Goal: Communication & Community: Participate in discussion

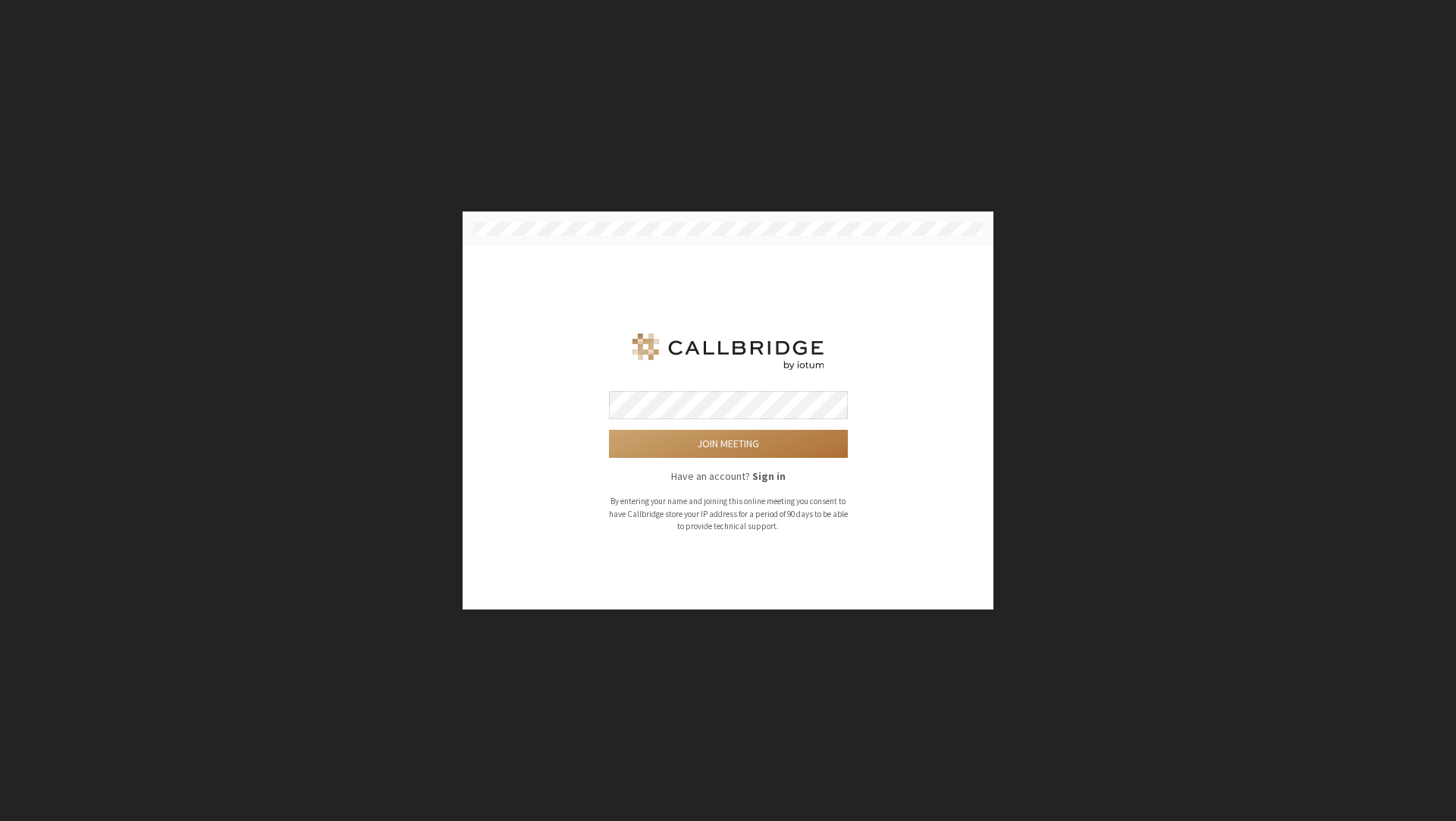
click at [679, 438] on button "Join meeting" at bounding box center [728, 444] width 239 height 28
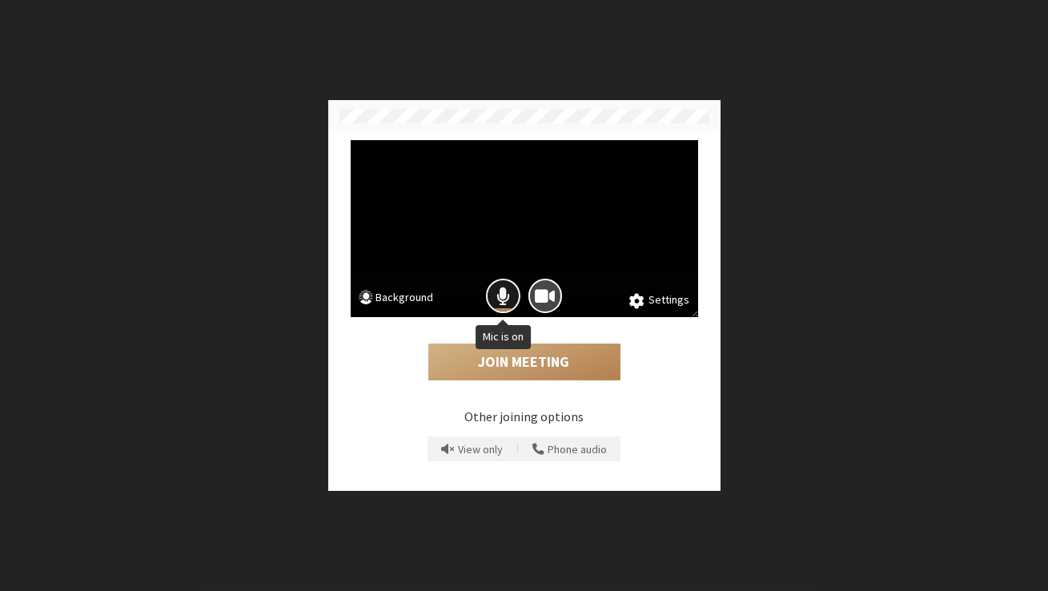
click at [513, 294] on button "Mic is on" at bounding box center [503, 296] width 34 height 34
click at [547, 295] on span "Camera is on" at bounding box center [545, 296] width 20 height 22
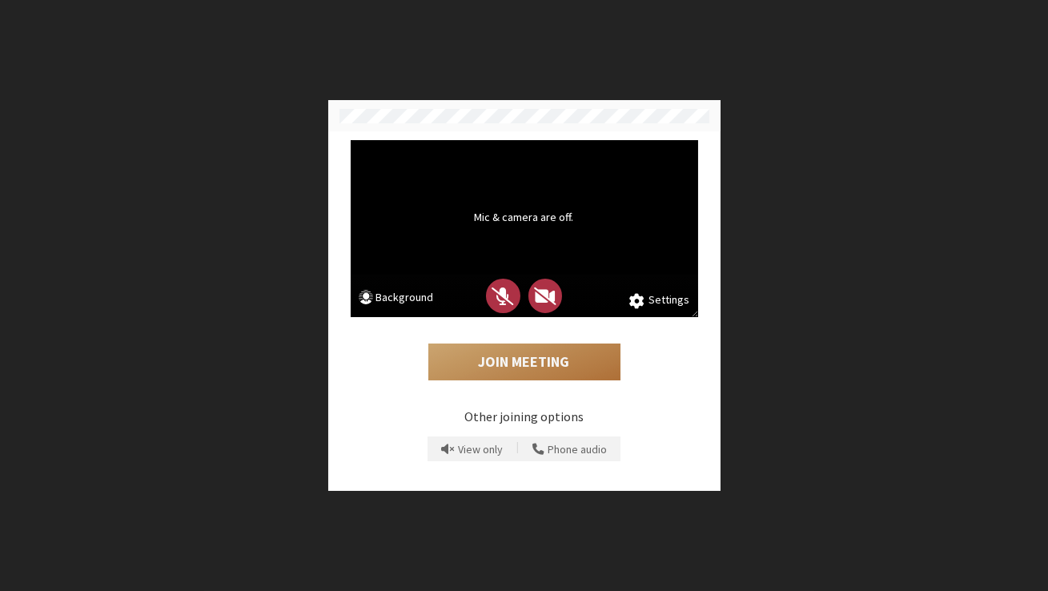
click at [527, 354] on button "Join Meeting" at bounding box center [524, 361] width 192 height 37
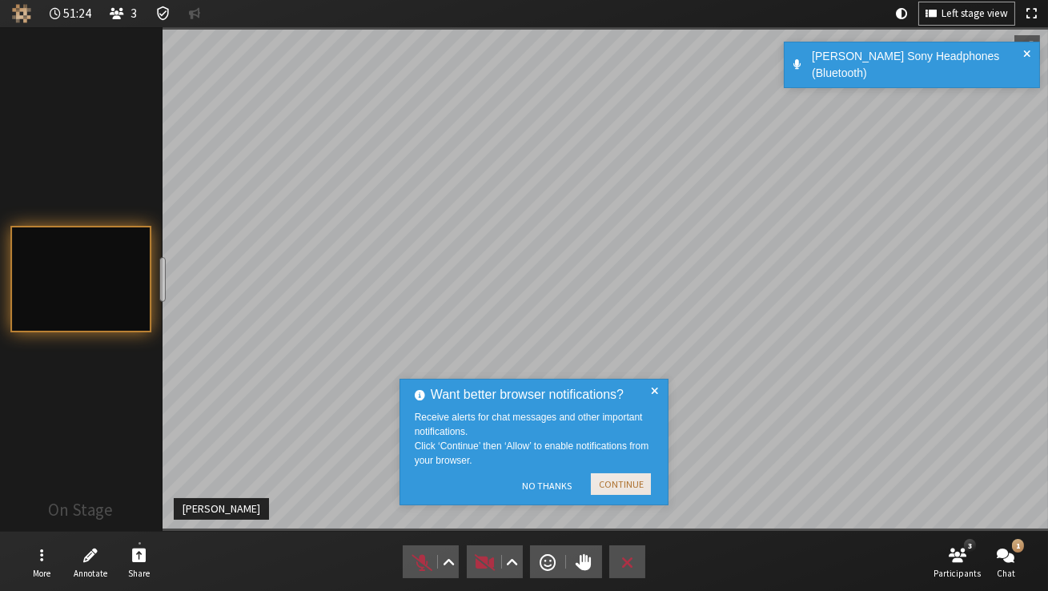
click at [604, 490] on button "Continue" at bounding box center [621, 484] width 60 height 22
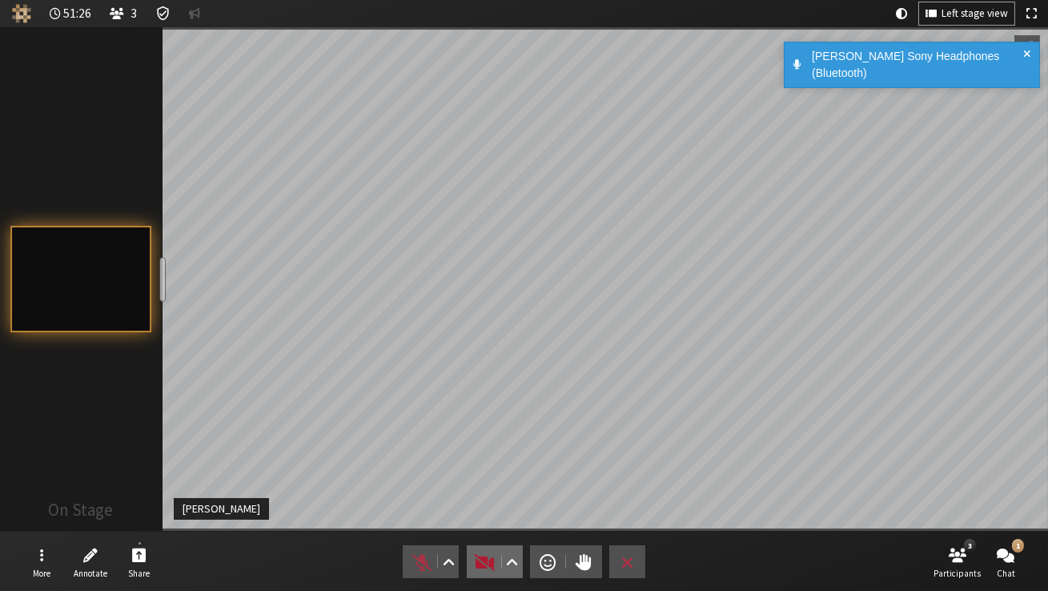
click at [490, 573] on button "Video" at bounding box center [495, 561] width 56 height 33
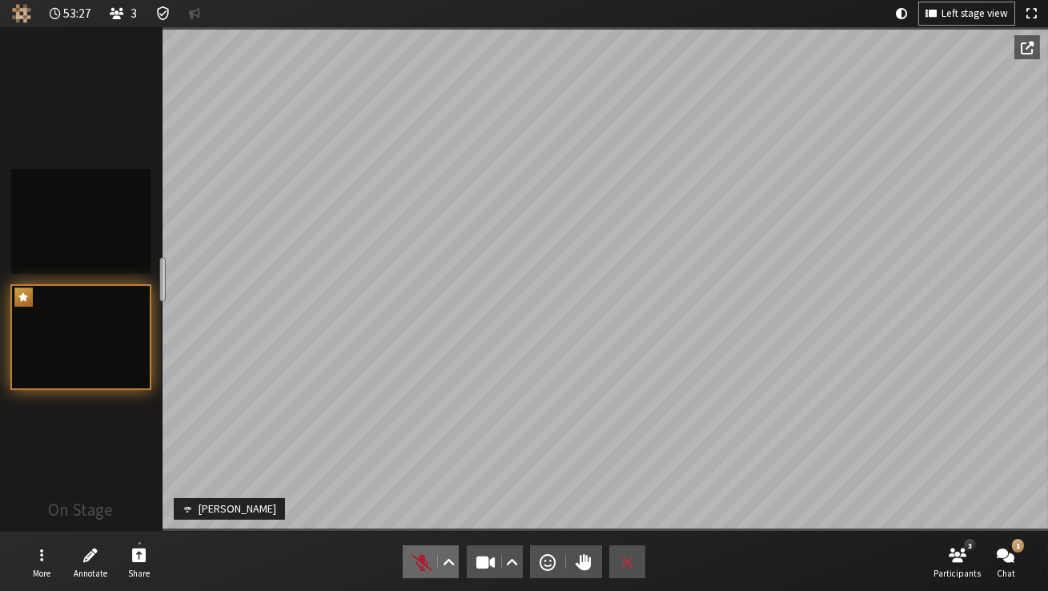
click at [420, 564] on span "Unmute (⌘+Shift+A)" at bounding box center [422, 562] width 22 height 22
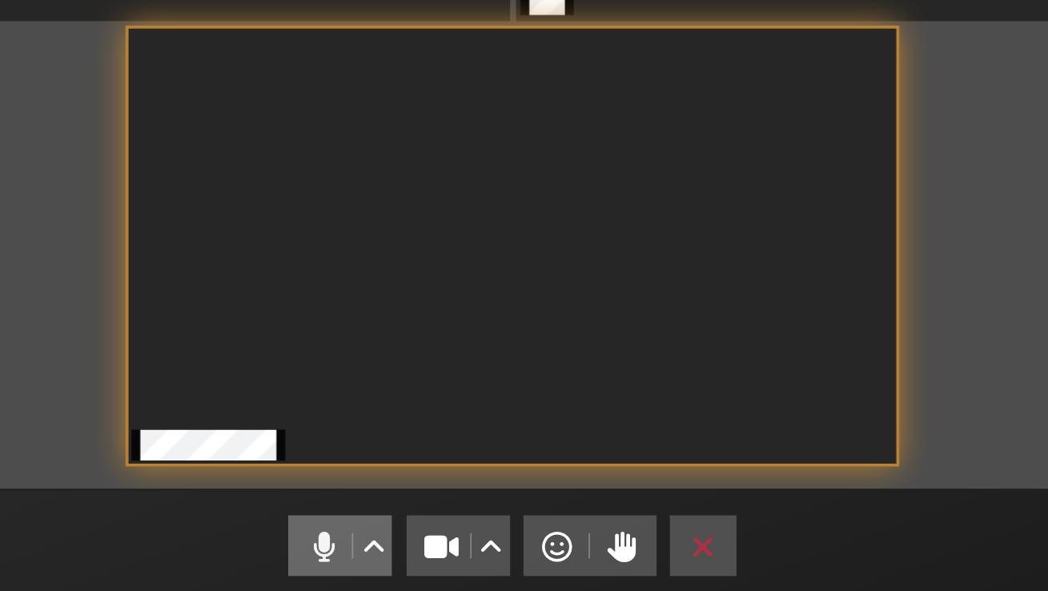
click at [414, 560] on span "Mute (⌘+Shift+A)" at bounding box center [422, 562] width 22 height 22
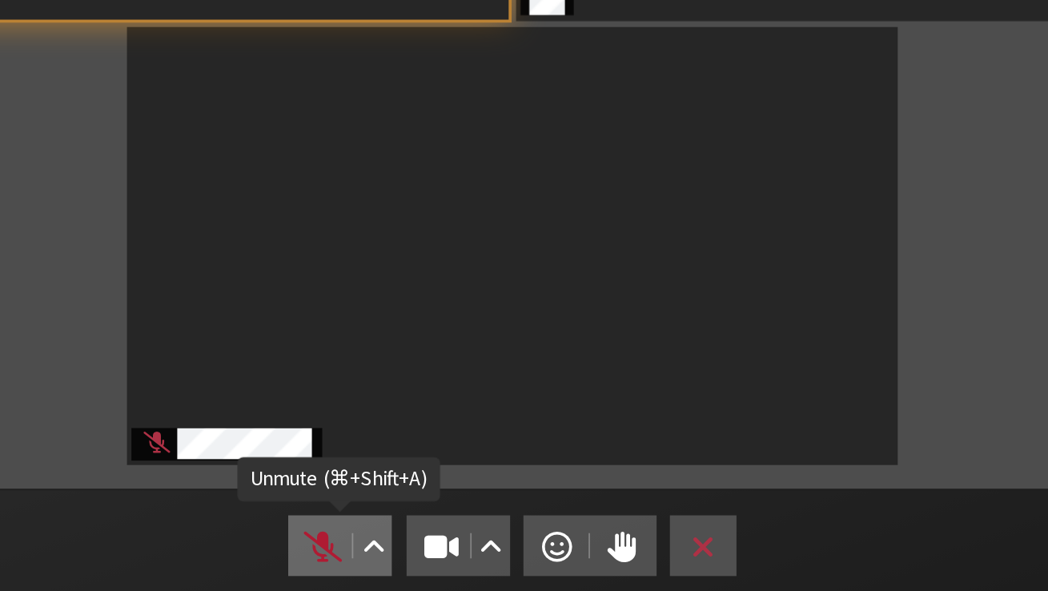
click at [419, 568] on span "Unmute (⌘+Shift+A)" at bounding box center [422, 562] width 22 height 22
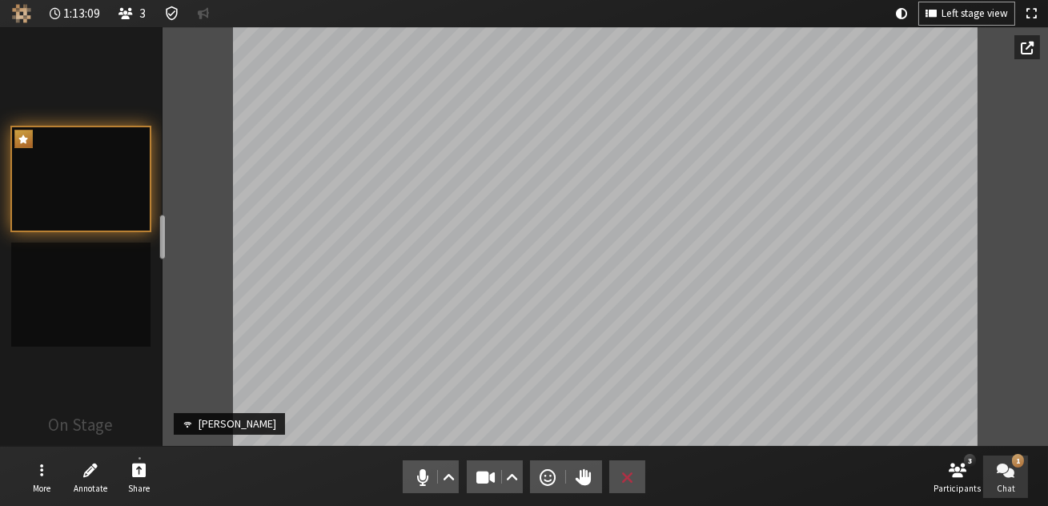
click at [1021, 492] on button "1 Chat" at bounding box center [1005, 476] width 45 height 43
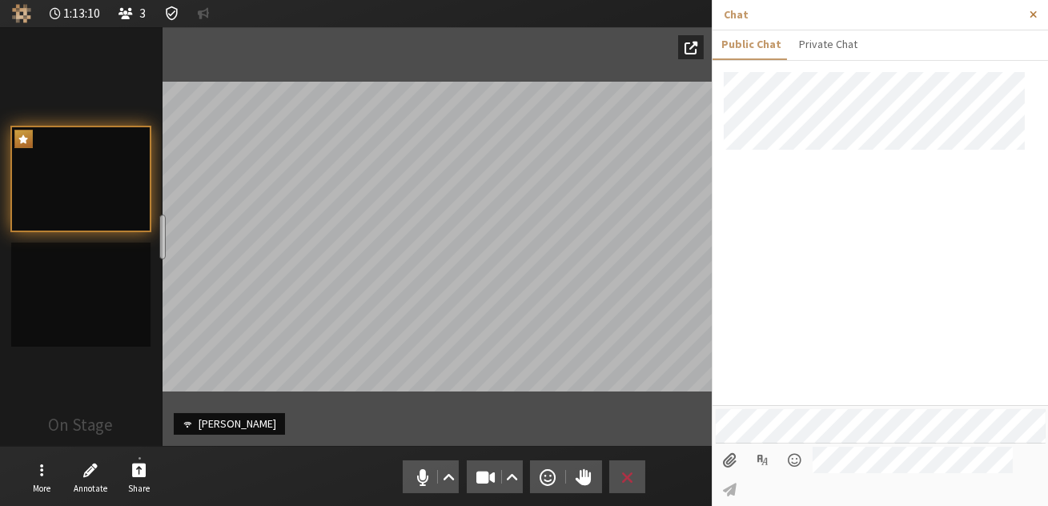
click at [1029, 15] on span "Close sidebar" at bounding box center [1032, 15] width 7 height 12
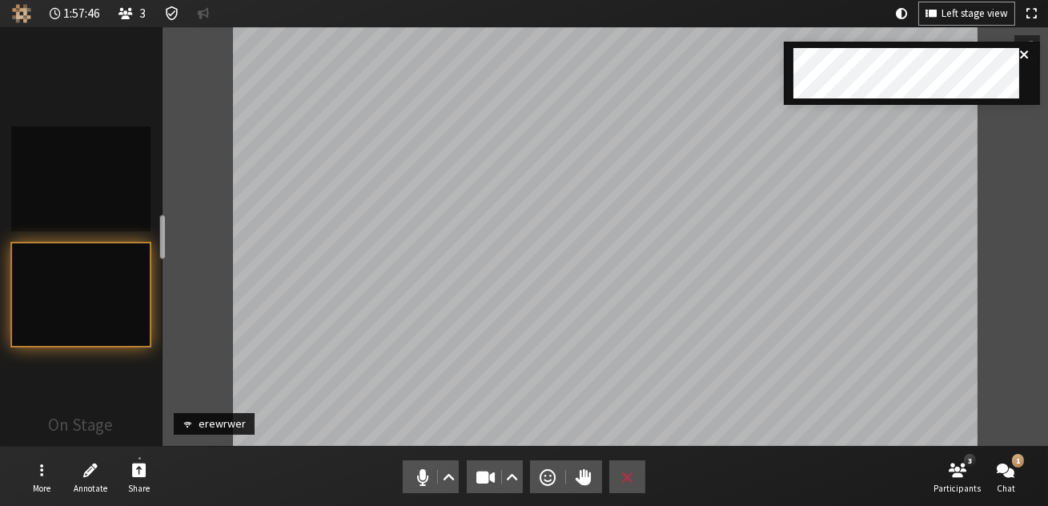
click at [1022, 57] on icon "close" at bounding box center [1024, 54] width 8 height 8
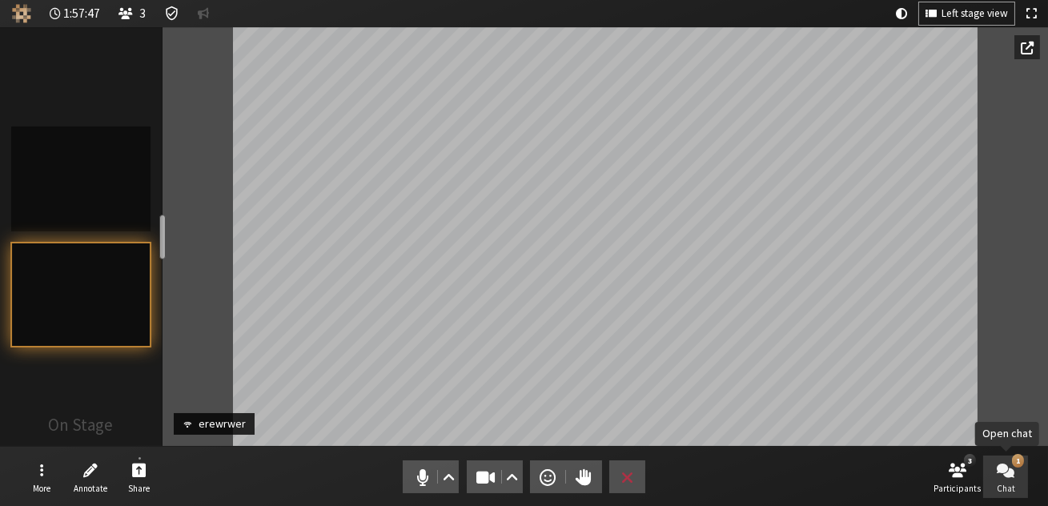
click at [1009, 471] on span "Open chat" at bounding box center [1006, 469] width 18 height 18
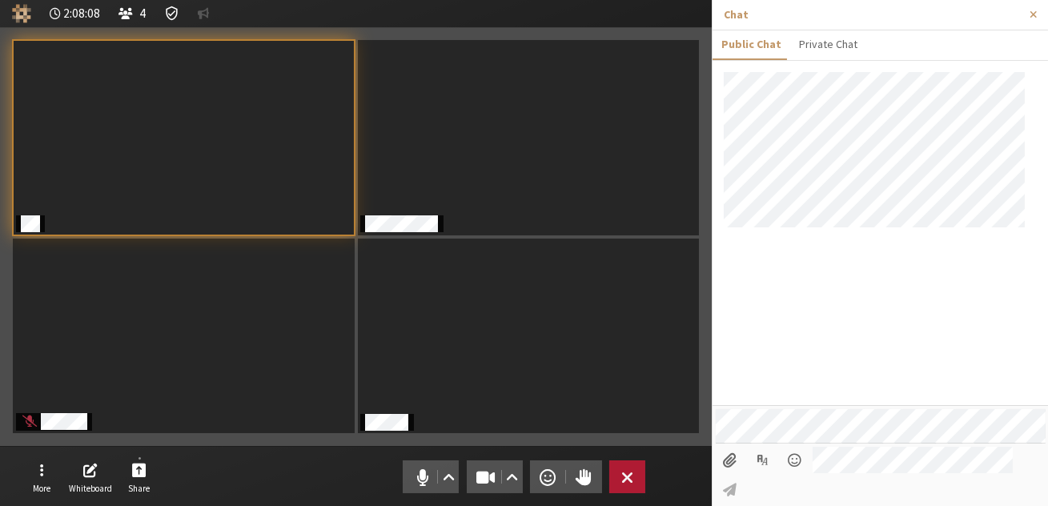
click at [624, 476] on span "Leave meeting" at bounding box center [627, 477] width 12 height 22
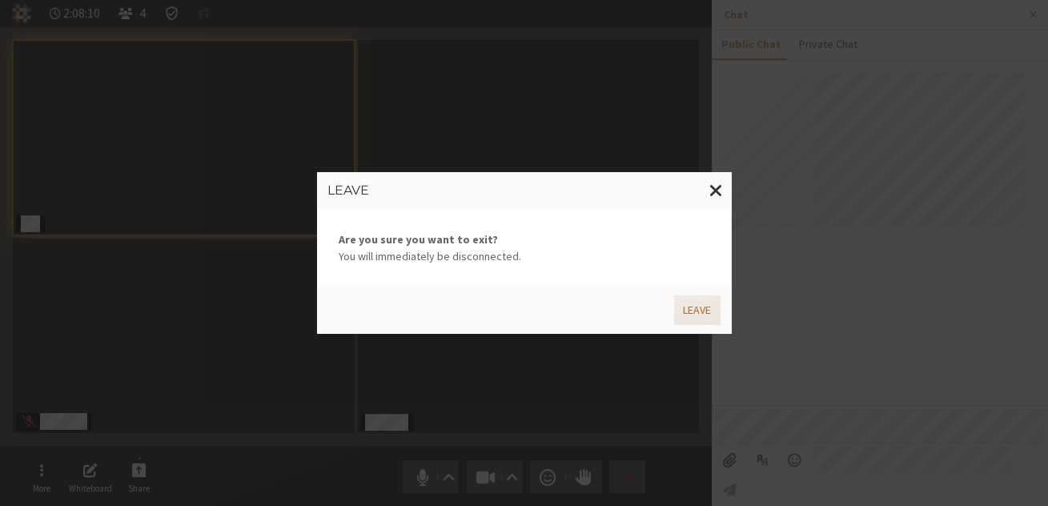
click at [689, 320] on button "Leave" at bounding box center [697, 310] width 46 height 30
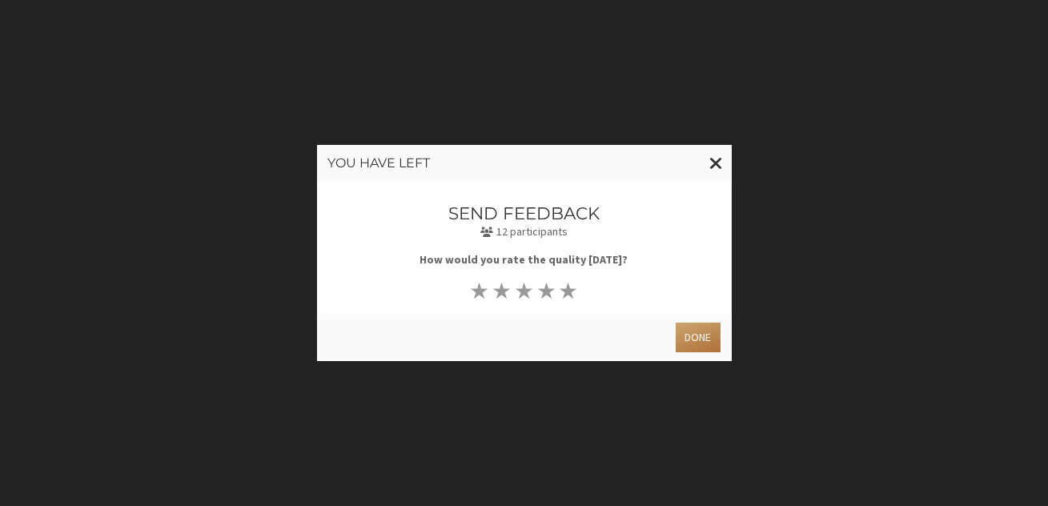
click at [689, 331] on button "Done" at bounding box center [698, 338] width 44 height 30
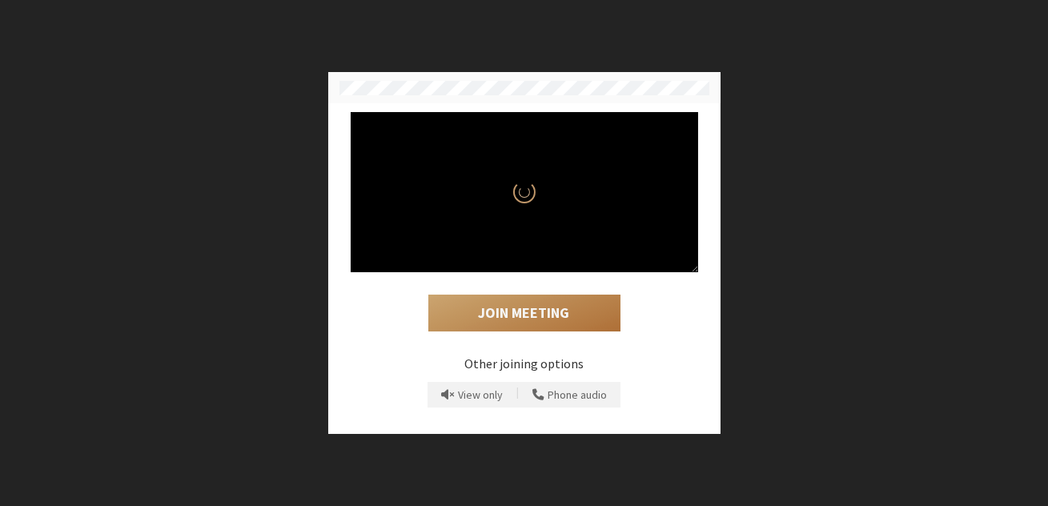
click at [507, 319] on button "Join Meeting" at bounding box center [524, 313] width 192 height 37
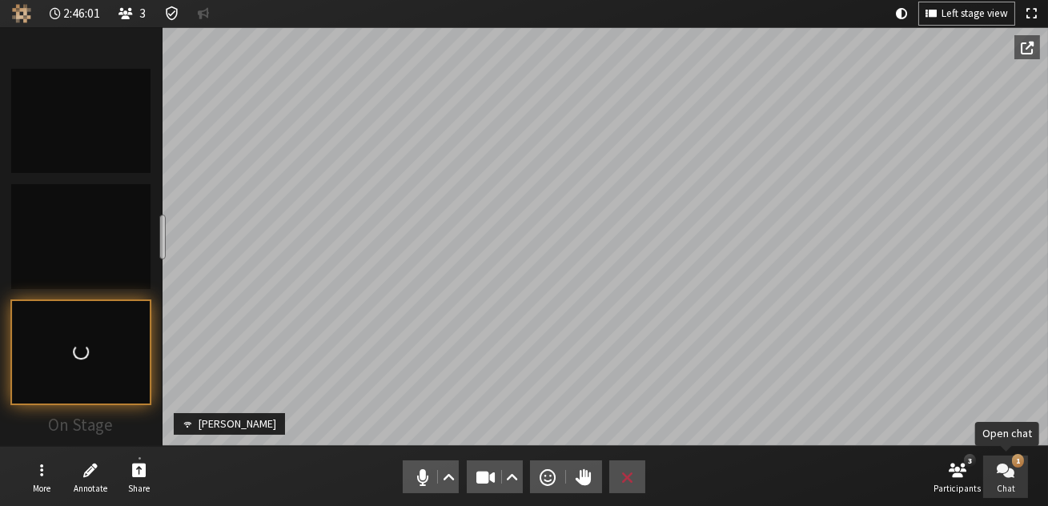
click at [1002, 477] on span "Open chat" at bounding box center [1006, 469] width 18 height 18
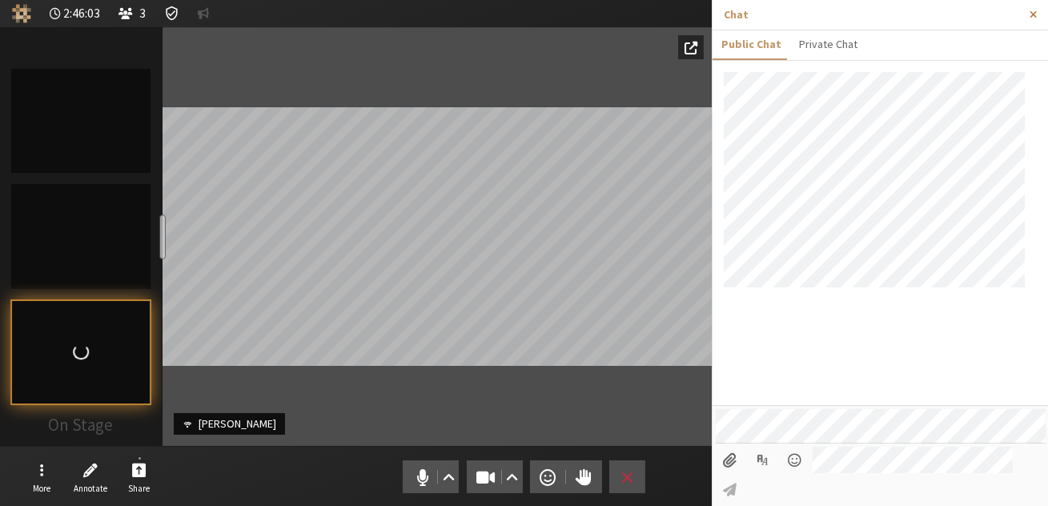
click at [1033, 18] on span "Close sidebar" at bounding box center [1032, 15] width 7 height 12
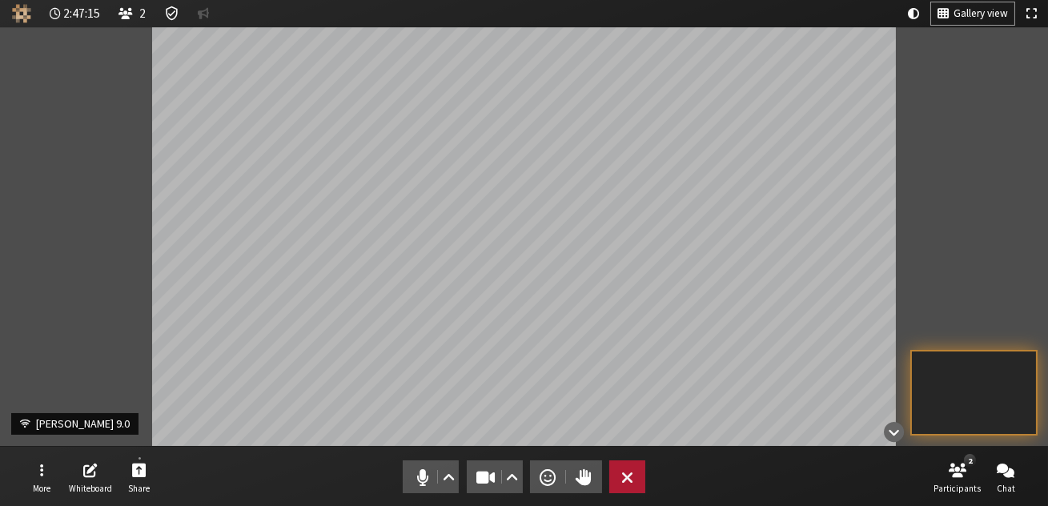
click at [642, 477] on button "Leave" at bounding box center [627, 476] width 36 height 33
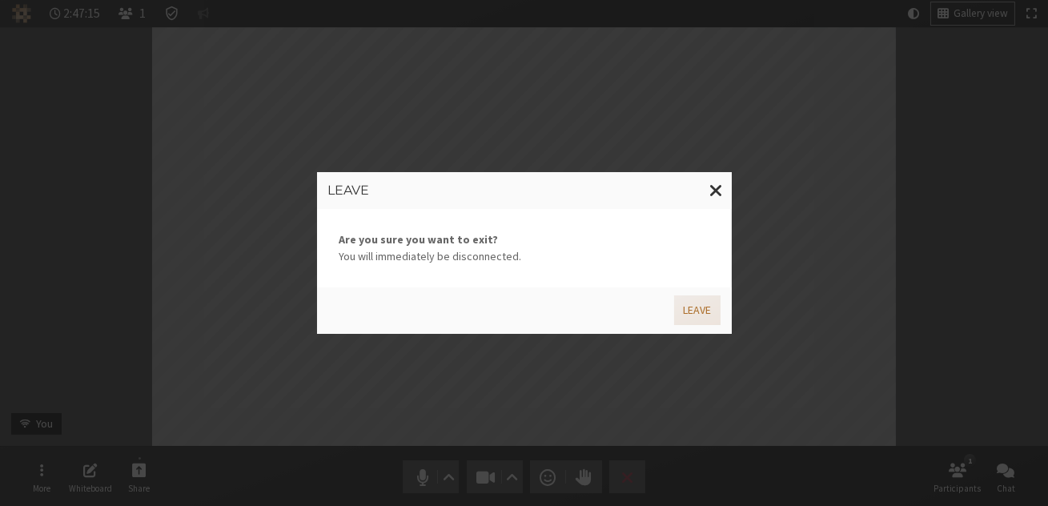
click at [697, 301] on button "Leave" at bounding box center [697, 310] width 46 height 30
